Goal: Check status: Check status

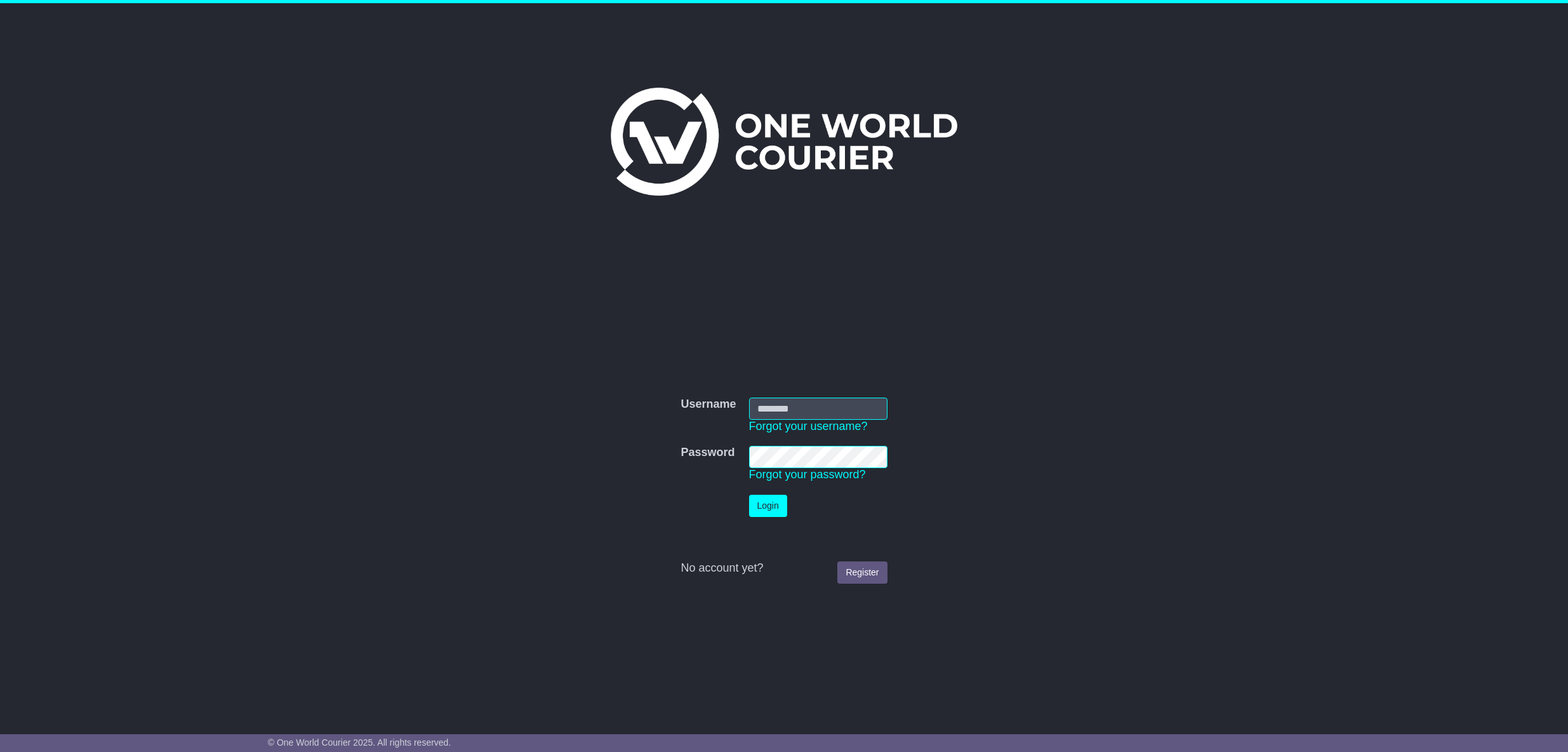
click at [826, 417] on input "Username" at bounding box center [818, 408] width 139 height 22
type input "**********"
click at [774, 512] on button "Login" at bounding box center [768, 505] width 38 height 22
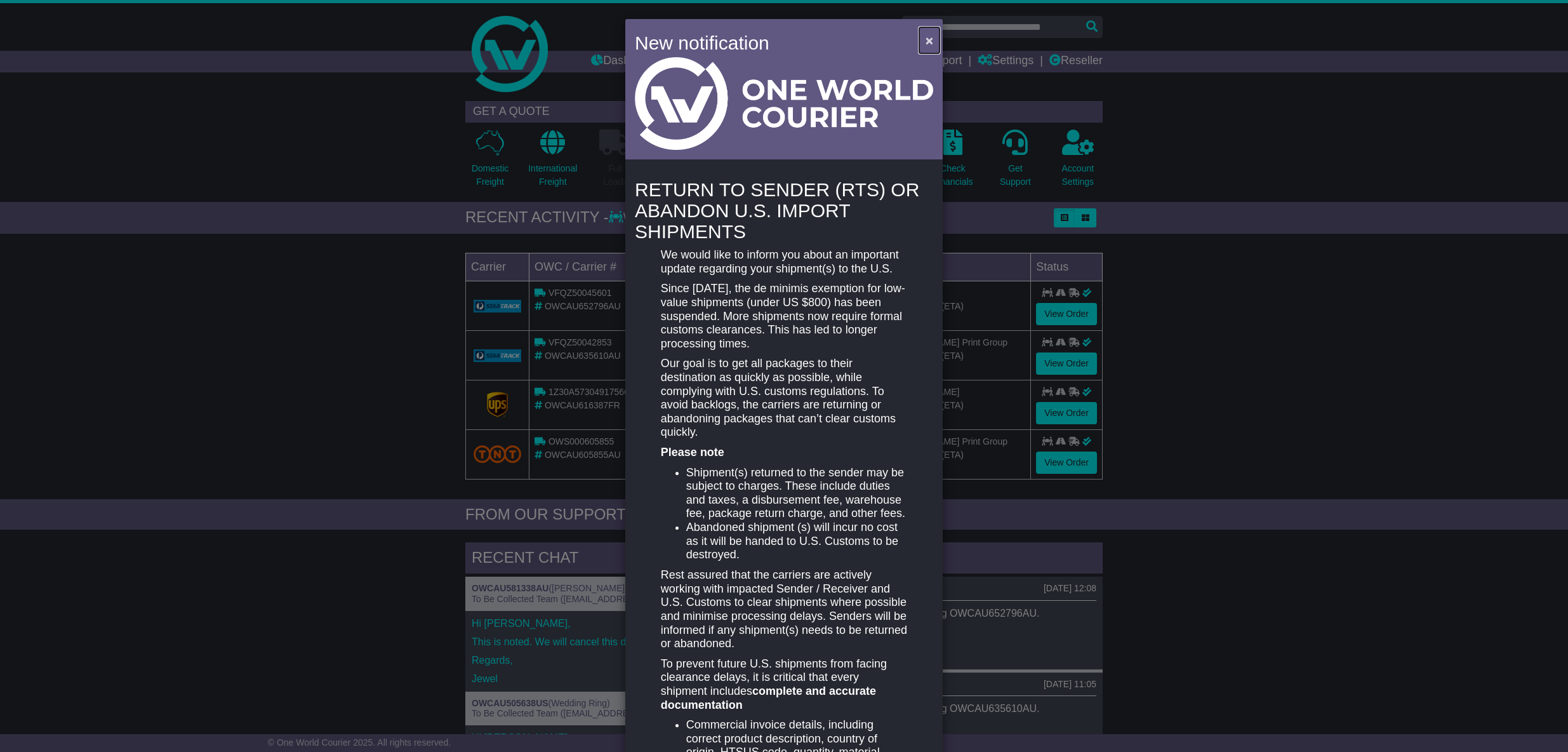
click at [926, 39] on span "×" at bounding box center [929, 41] width 7 height 15
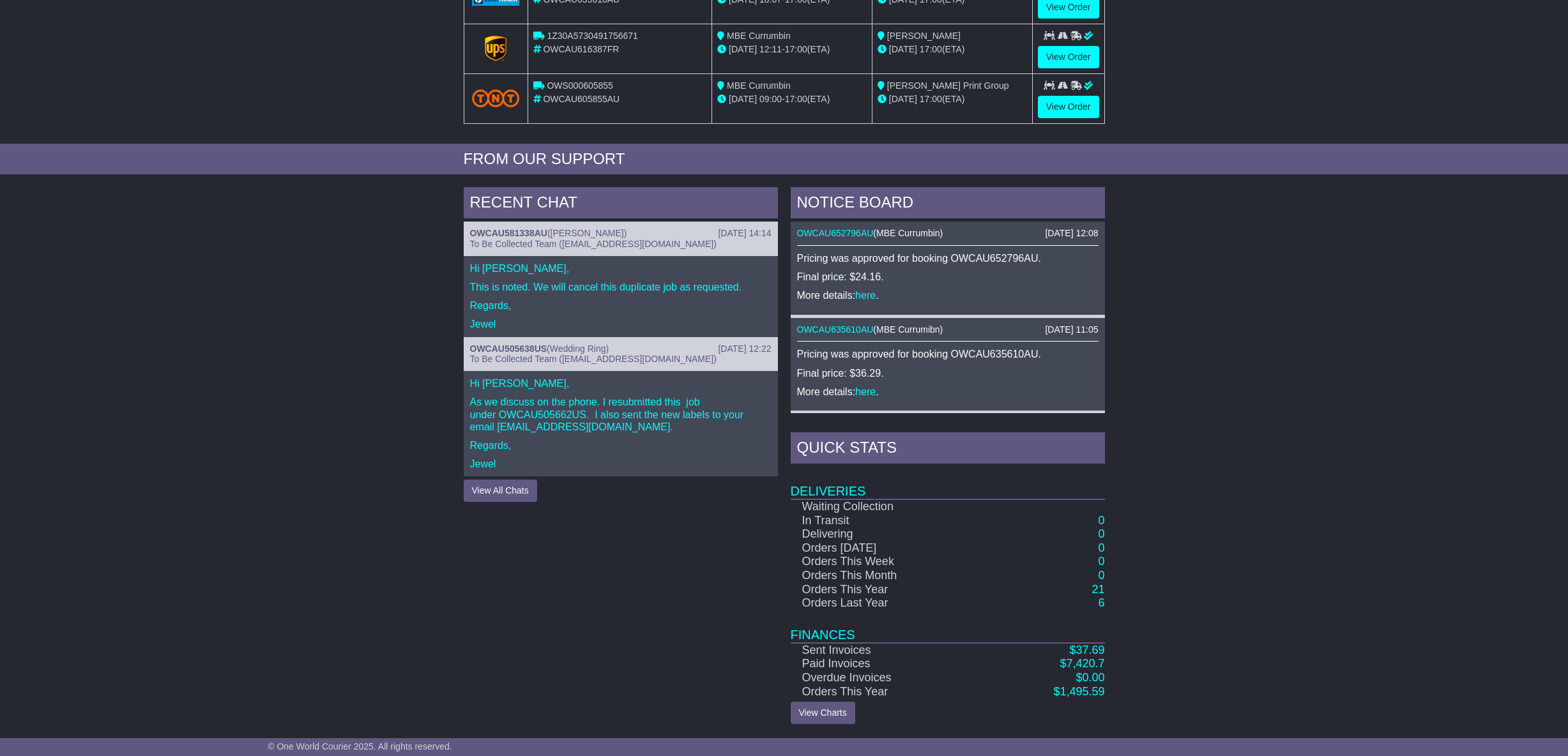
scroll to position [82, 0]
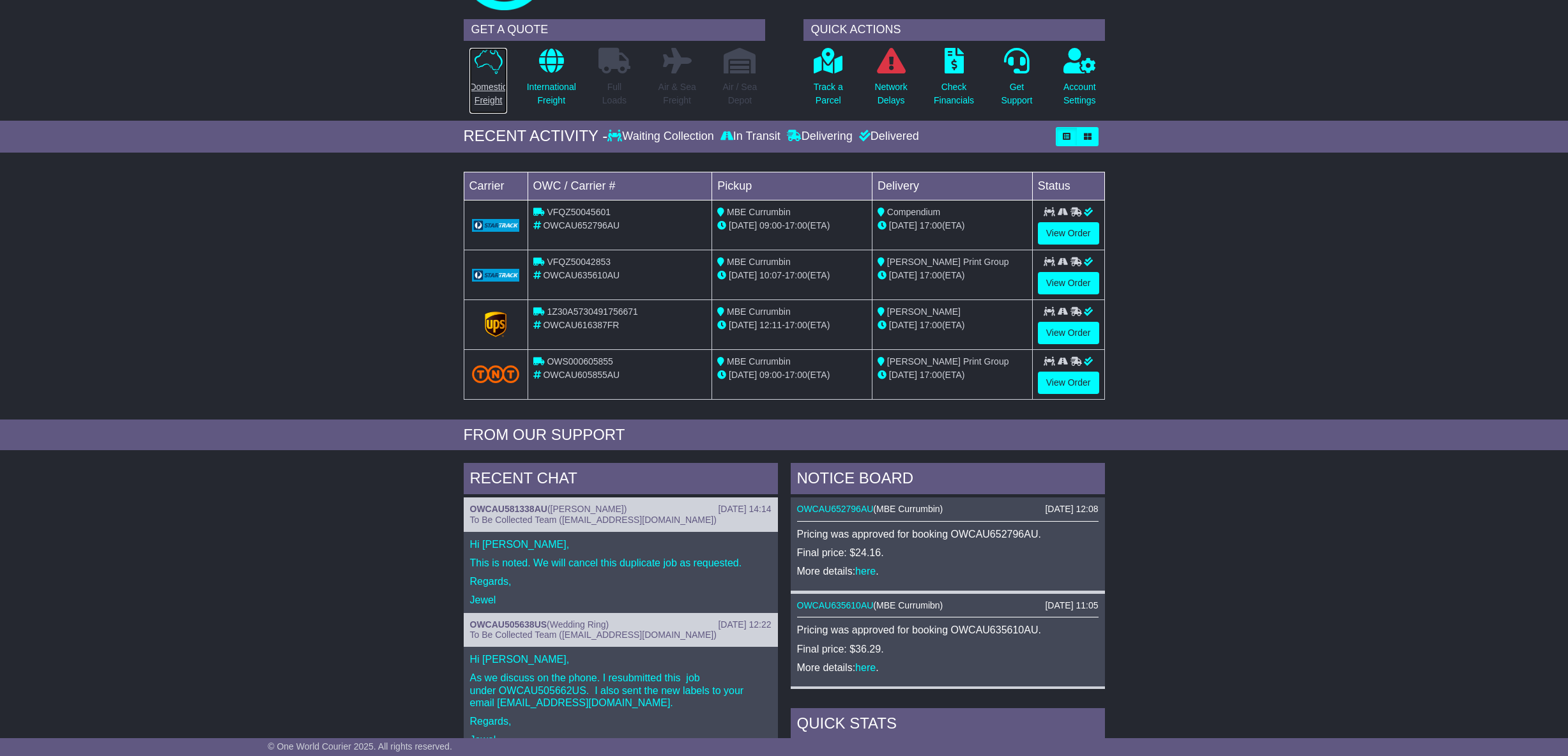
click at [485, 71] on icon at bounding box center [488, 61] width 28 height 26
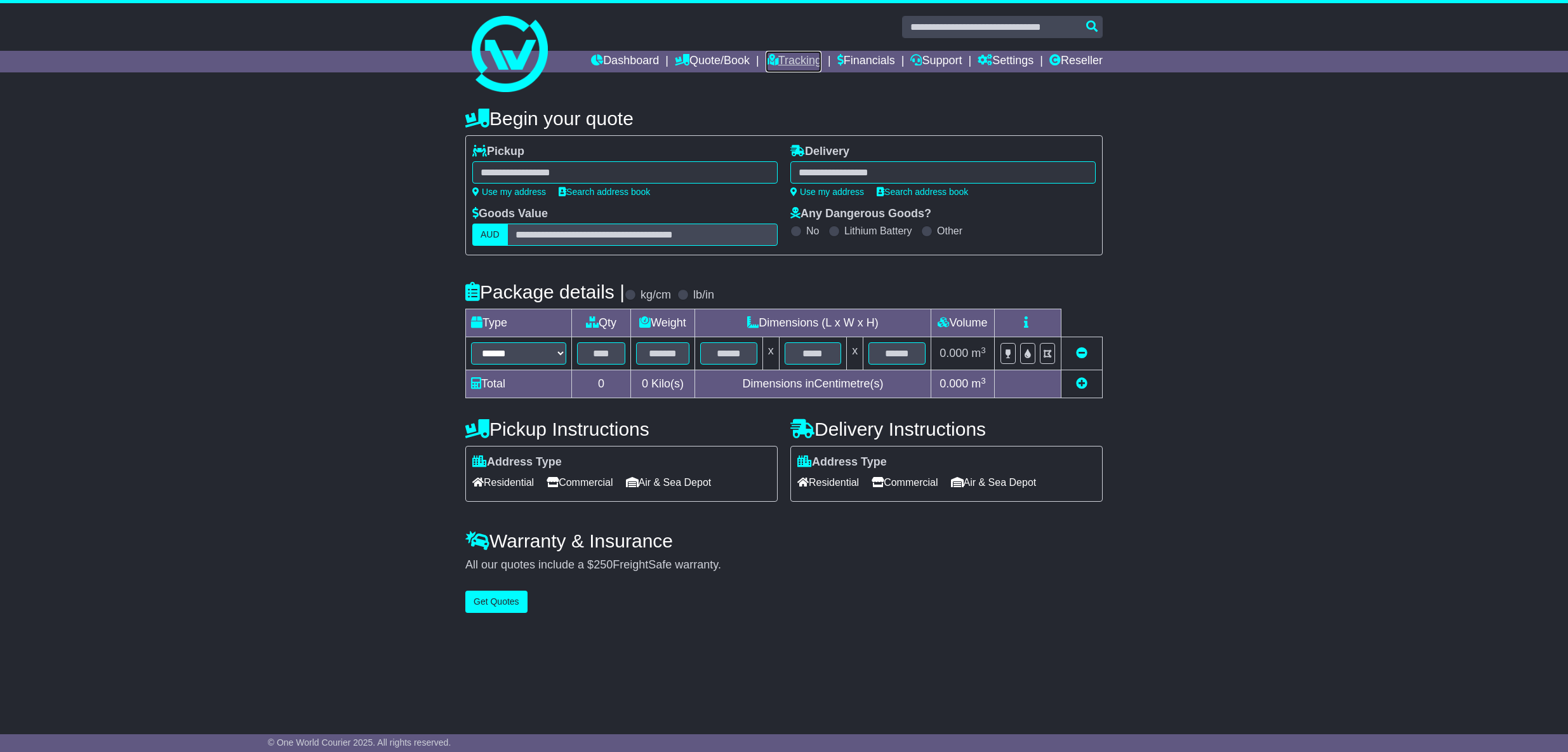
click at [774, 62] on link "Tracking" at bounding box center [793, 62] width 56 height 22
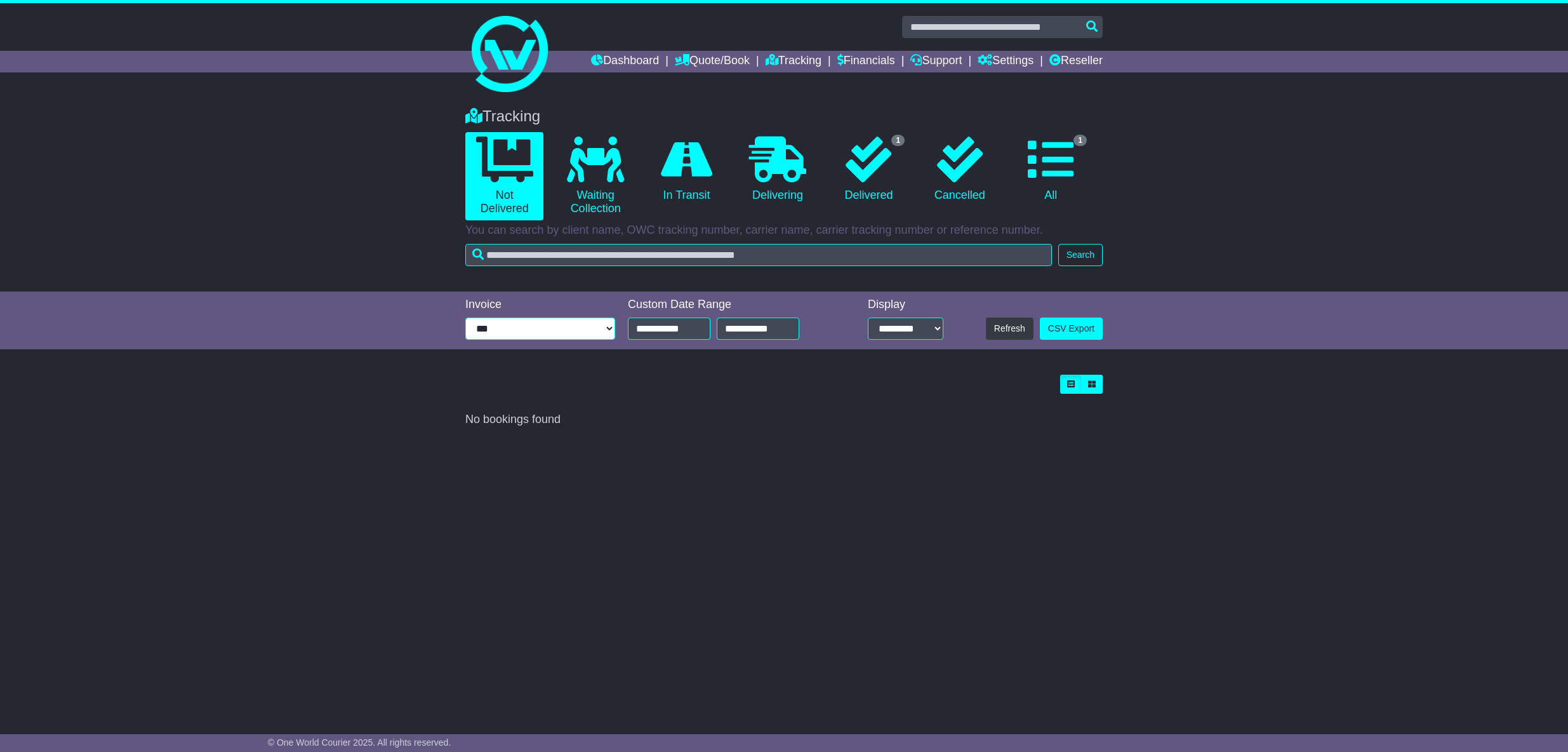
click option "***" at bounding box center [0, 0] width 0 height 0
click at [688, 160] on icon at bounding box center [686, 160] width 51 height 46
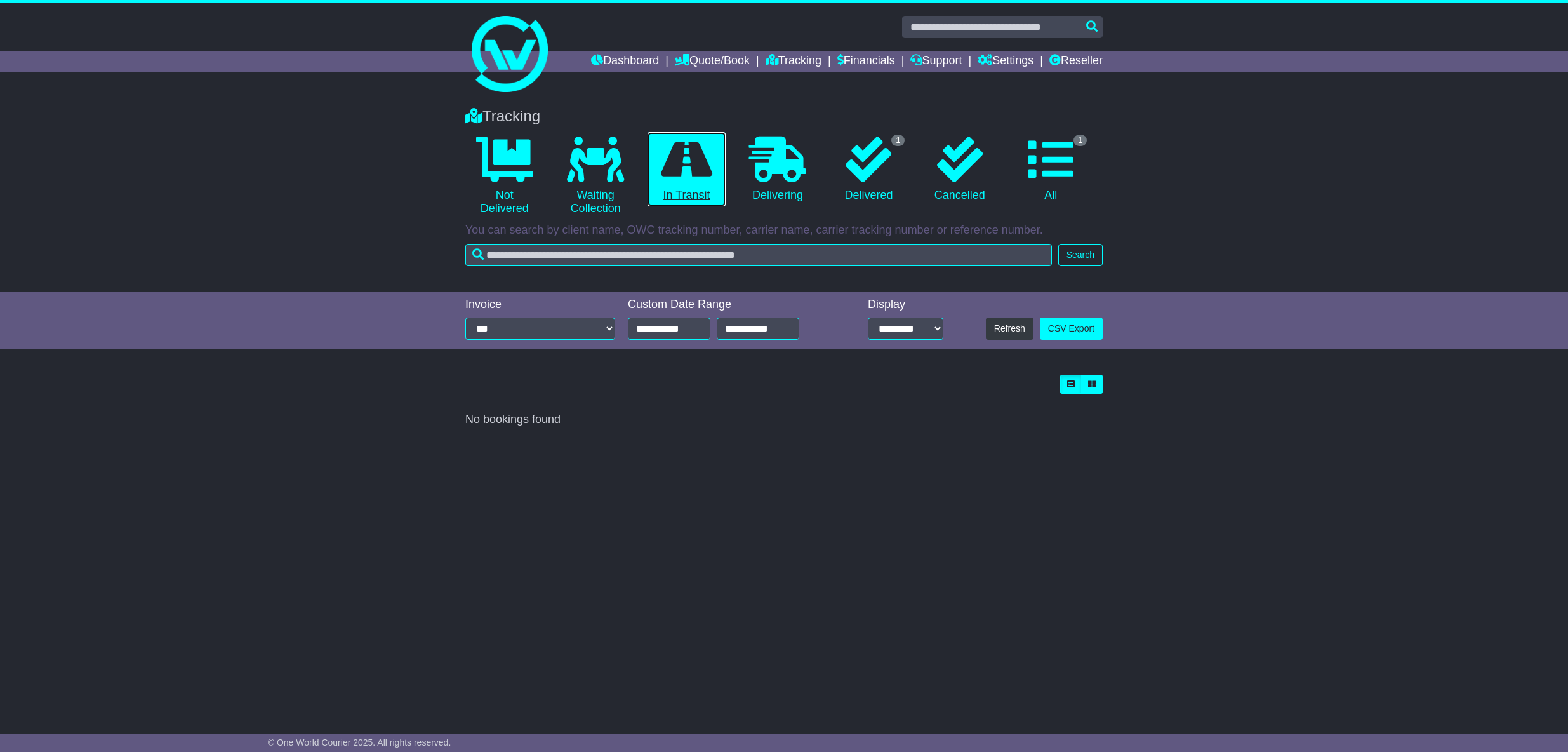
click at [688, 160] on icon at bounding box center [686, 160] width 51 height 46
click at [774, 158] on icon at bounding box center [778, 160] width 57 height 46
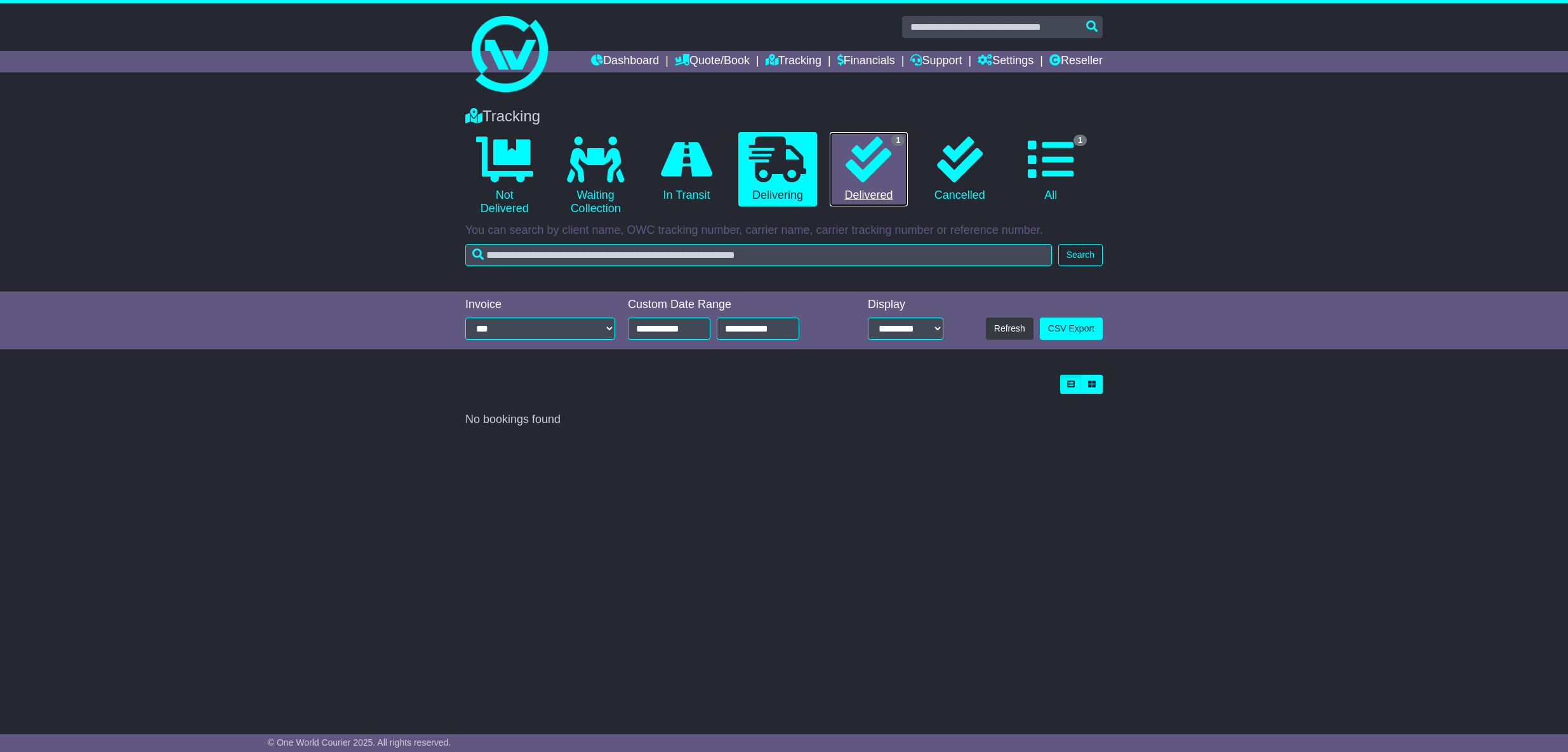
click at [865, 164] on icon at bounding box center [869, 160] width 46 height 46
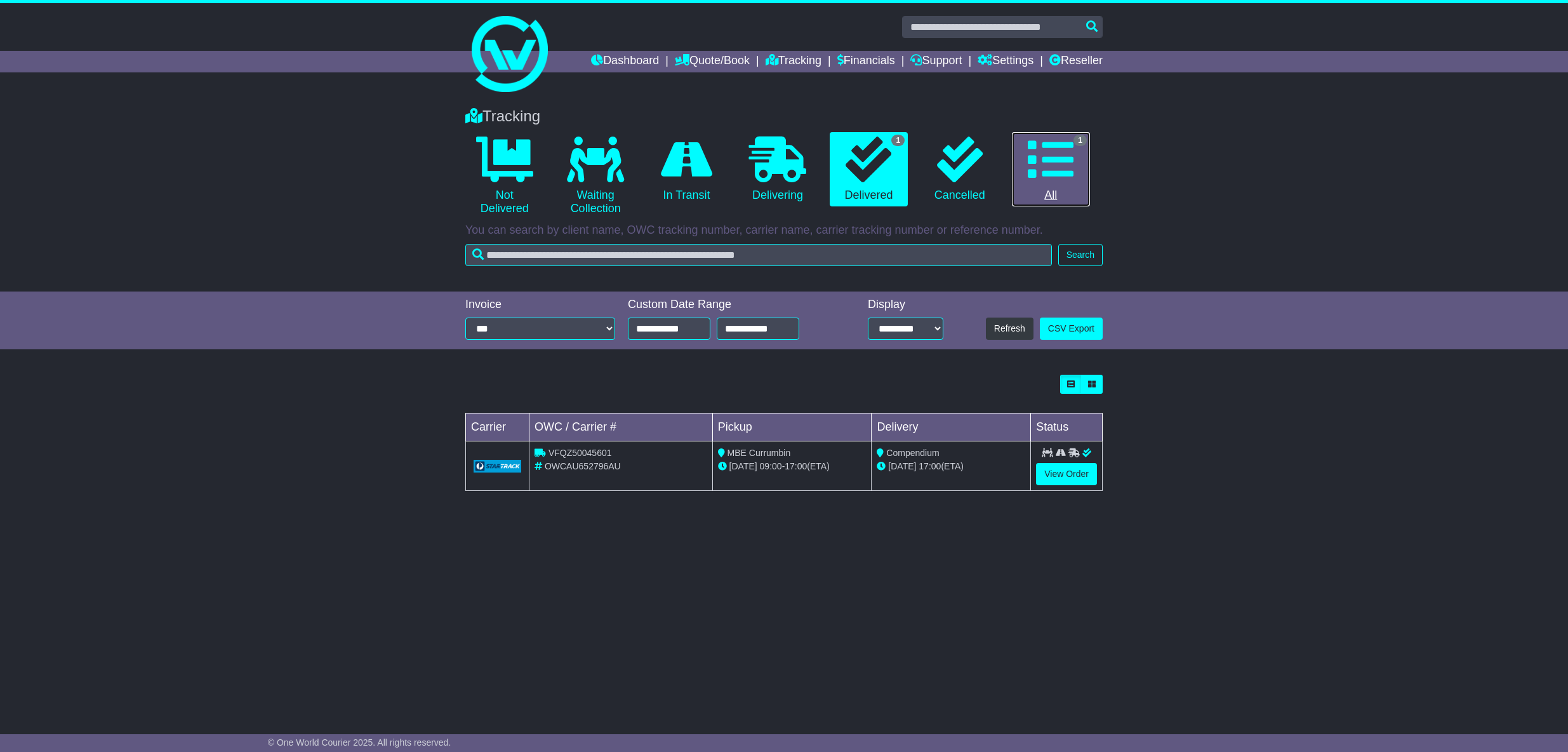
click at [1026, 171] on link "1 All" at bounding box center [1051, 169] width 78 height 75
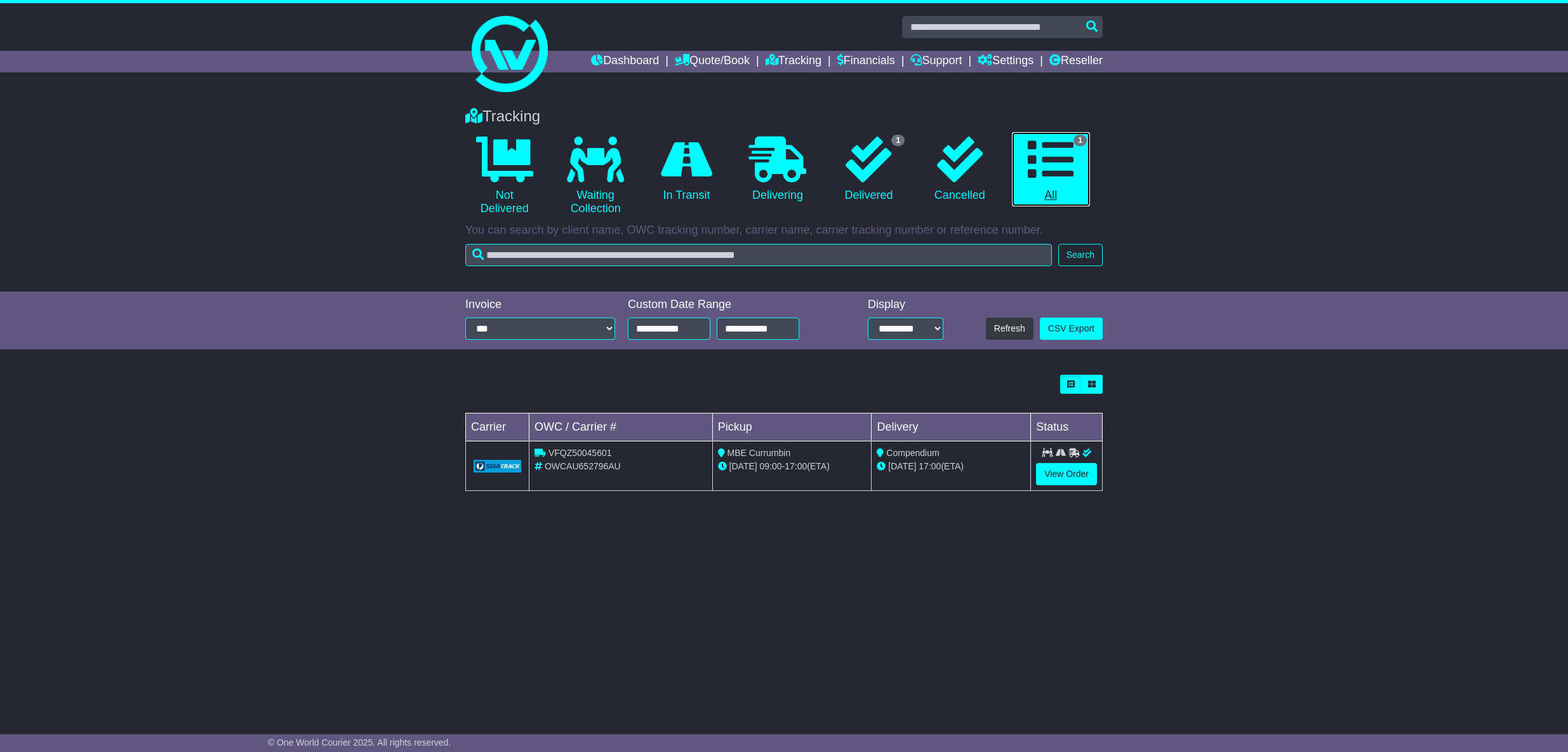
click at [1047, 171] on icon at bounding box center [1051, 160] width 46 height 46
